Goal: Task Accomplishment & Management: Manage account settings

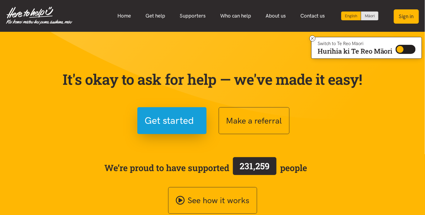
click at [412, 21] on button "Sign in" at bounding box center [406, 16] width 25 height 14
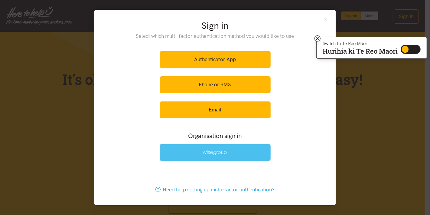
click at [244, 144] on link at bounding box center [215, 152] width 111 height 17
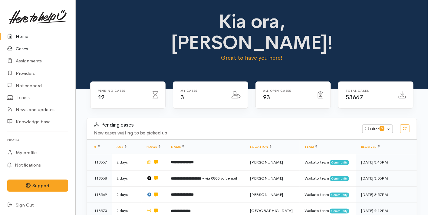
click at [25, 49] on link "Cases" at bounding box center [37, 49] width 75 height 12
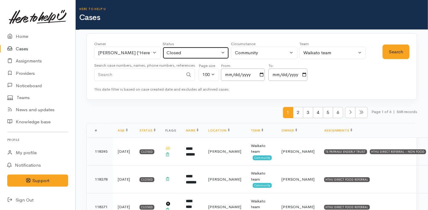
click at [190, 47] on button "Closed" at bounding box center [196, 53] width 67 height 12
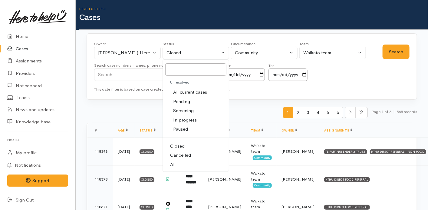
click at [198, 93] on span "All current cases" at bounding box center [190, 92] width 34 height 7
select select "Unresolved"
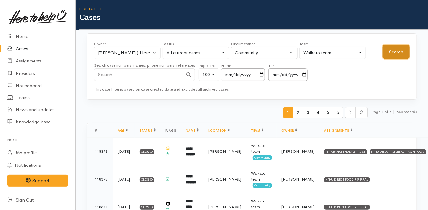
click at [405, 52] on button "Search" at bounding box center [396, 51] width 27 height 15
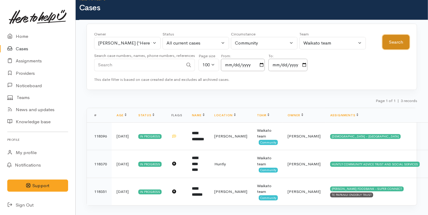
scroll to position [16, 0]
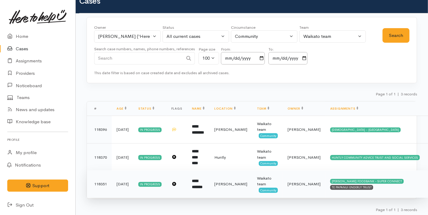
click at [395, 184] on td "HAMILTON FOODBANK - SUPER CONNECT TE PAPANUI ENDERLY TRUST" at bounding box center [376, 184] width 103 height 28
